Goal: Check status: Check status

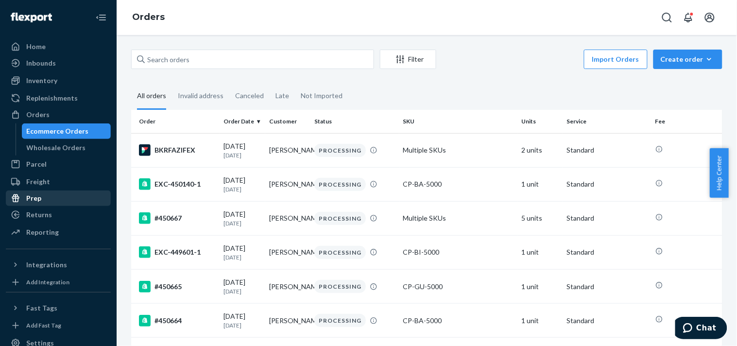
click at [37, 201] on div "Prep" at bounding box center [33, 198] width 15 height 10
click at [37, 212] on div "Returns" at bounding box center [39, 215] width 26 height 10
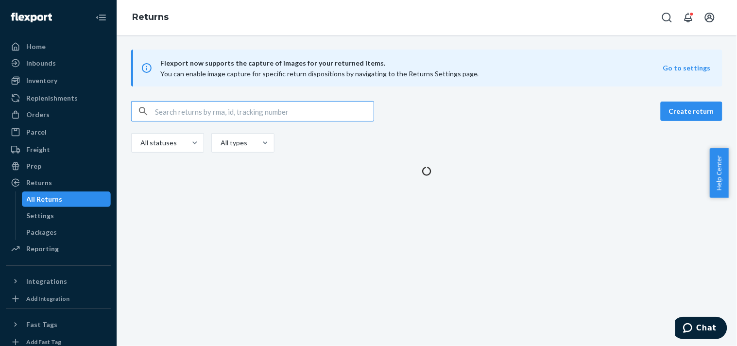
click at [206, 124] on div "Create return All statuses All types" at bounding box center [426, 128] width 591 height 54
click at [207, 112] on input "text" at bounding box center [264, 111] width 219 height 19
paste input "84796991"
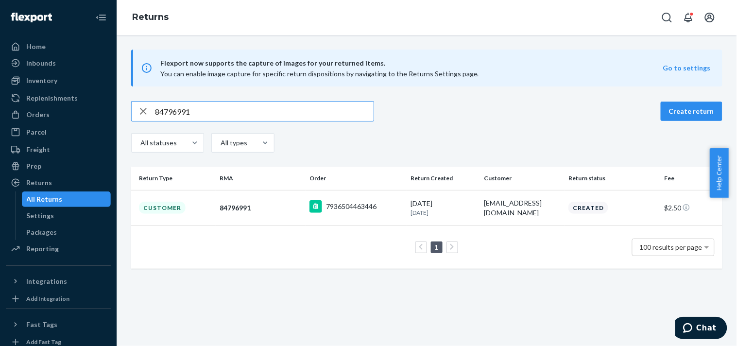
type input "84796991"
click at [530, 226] on td "1 100 results per page" at bounding box center [426, 246] width 591 height 43
click at [521, 198] on td "[EMAIL_ADDRESS][DOMAIN_NAME]" at bounding box center [522, 207] width 85 height 35
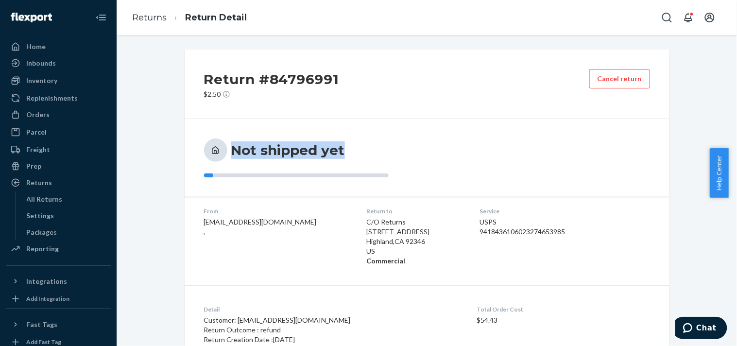
drag, startPoint x: 229, startPoint y: 150, endPoint x: 408, endPoint y: 153, distance: 179.2
click at [408, 153] on div "Not shipped yet" at bounding box center [318, 149] width 229 height 23
copy h3 "Not shipped yet"
